Goal: Transaction & Acquisition: Purchase product/service

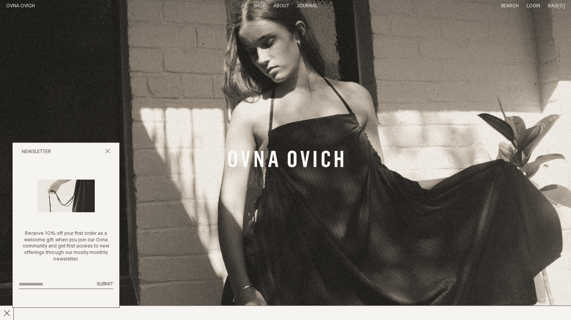
click at [256, 5] on link "Shop" at bounding box center [259, 5] width 12 height 5
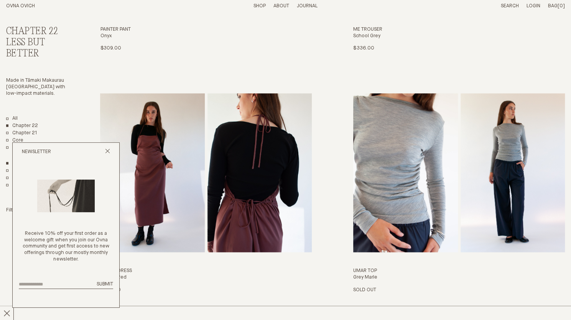
scroll to position [741, 0]
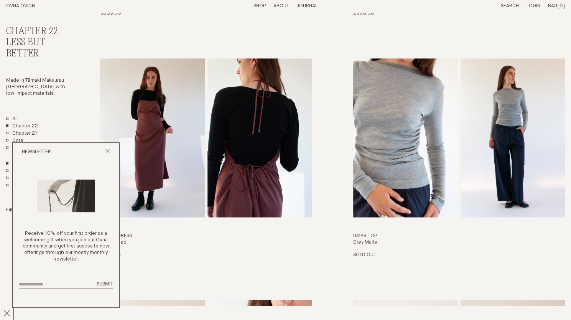
click at [107, 148] on div "Newsletter" at bounding box center [66, 152] width 107 height 18
click at [107, 151] on line "Close popup" at bounding box center [107, 151] width 4 height 4
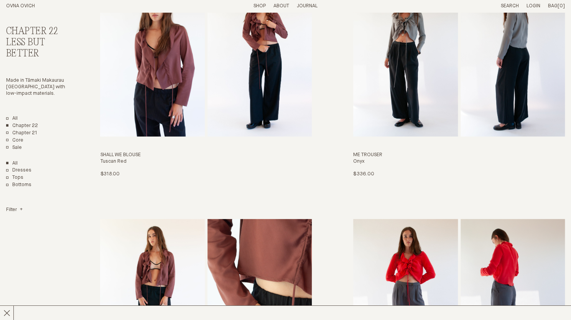
scroll to position [1303, 0]
click at [9, 118] on link "All" at bounding box center [12, 118] width 12 height 7
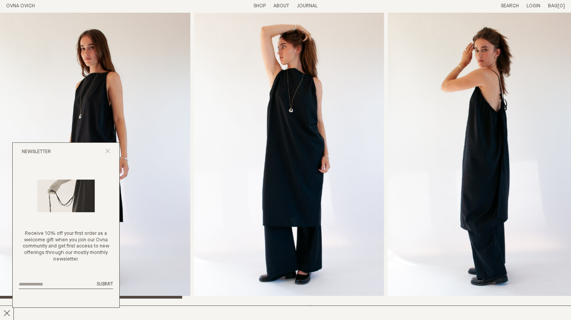
click at [107, 152] on icon "Close popup" at bounding box center [107, 150] width 5 height 5
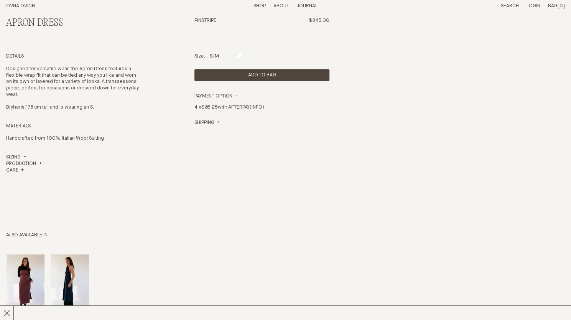
scroll to position [254, 0]
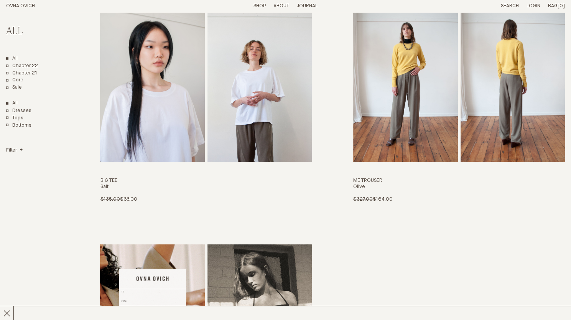
scroll to position [4370, 0]
